Goal: Information Seeking & Learning: Understand process/instructions

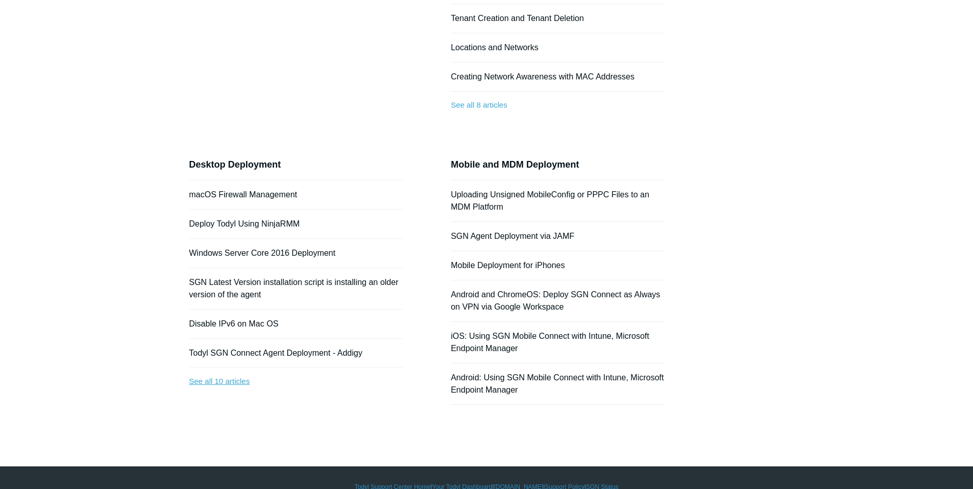
scroll to position [256, 0]
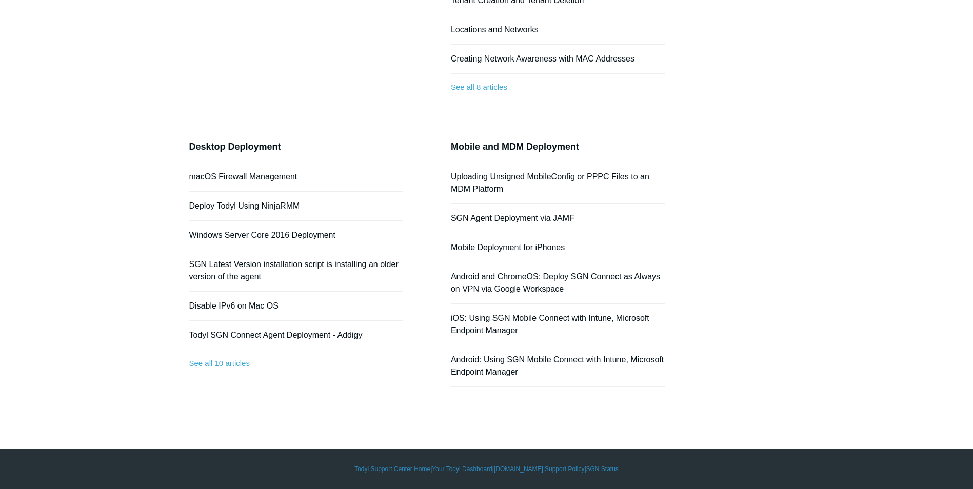
click at [525, 250] on link "Mobile Deployment for iPhones" at bounding box center [508, 247] width 114 height 9
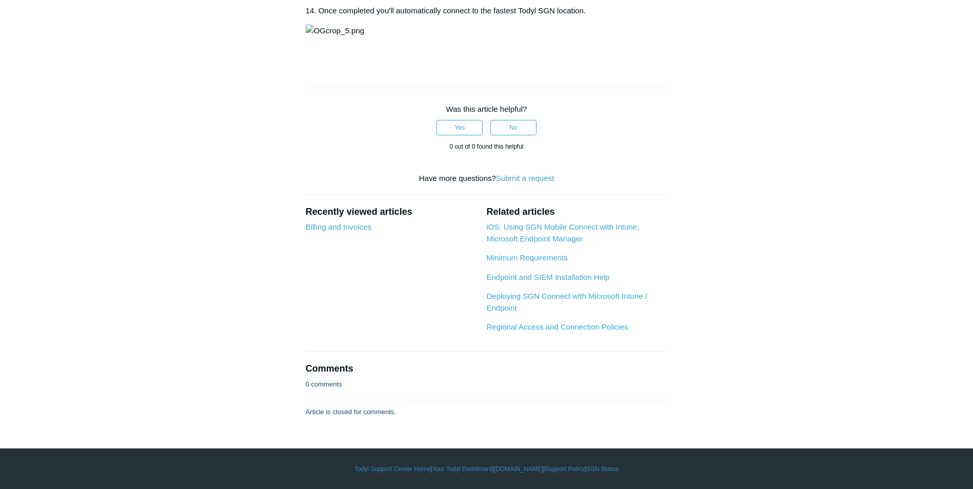
scroll to position [2104, 0]
click at [545, 243] on link "iOS: Using SGN Mobile Connect with Intune, Microsoft Endpoint Manager" at bounding box center [562, 233] width 153 height 21
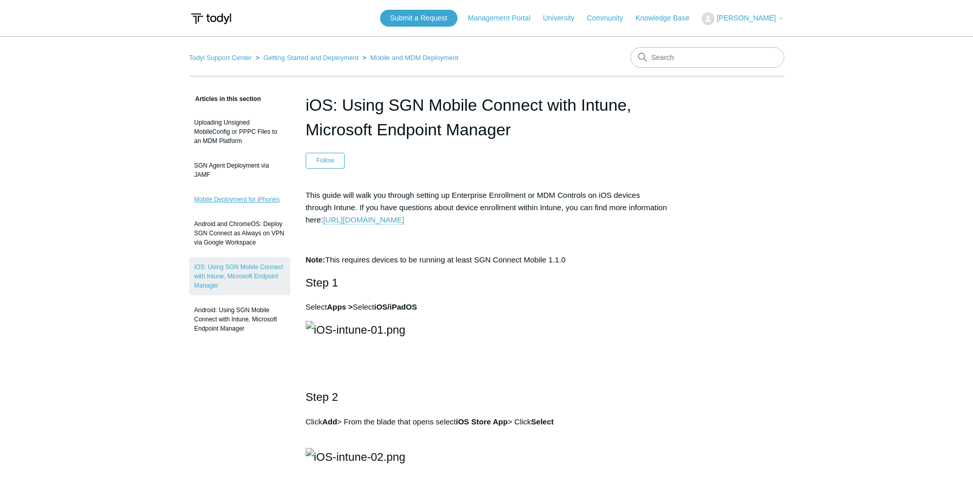
click at [223, 202] on link "Mobile Deployment for iPhones" at bounding box center [239, 199] width 101 height 19
